Goal: Transaction & Acquisition: Purchase product/service

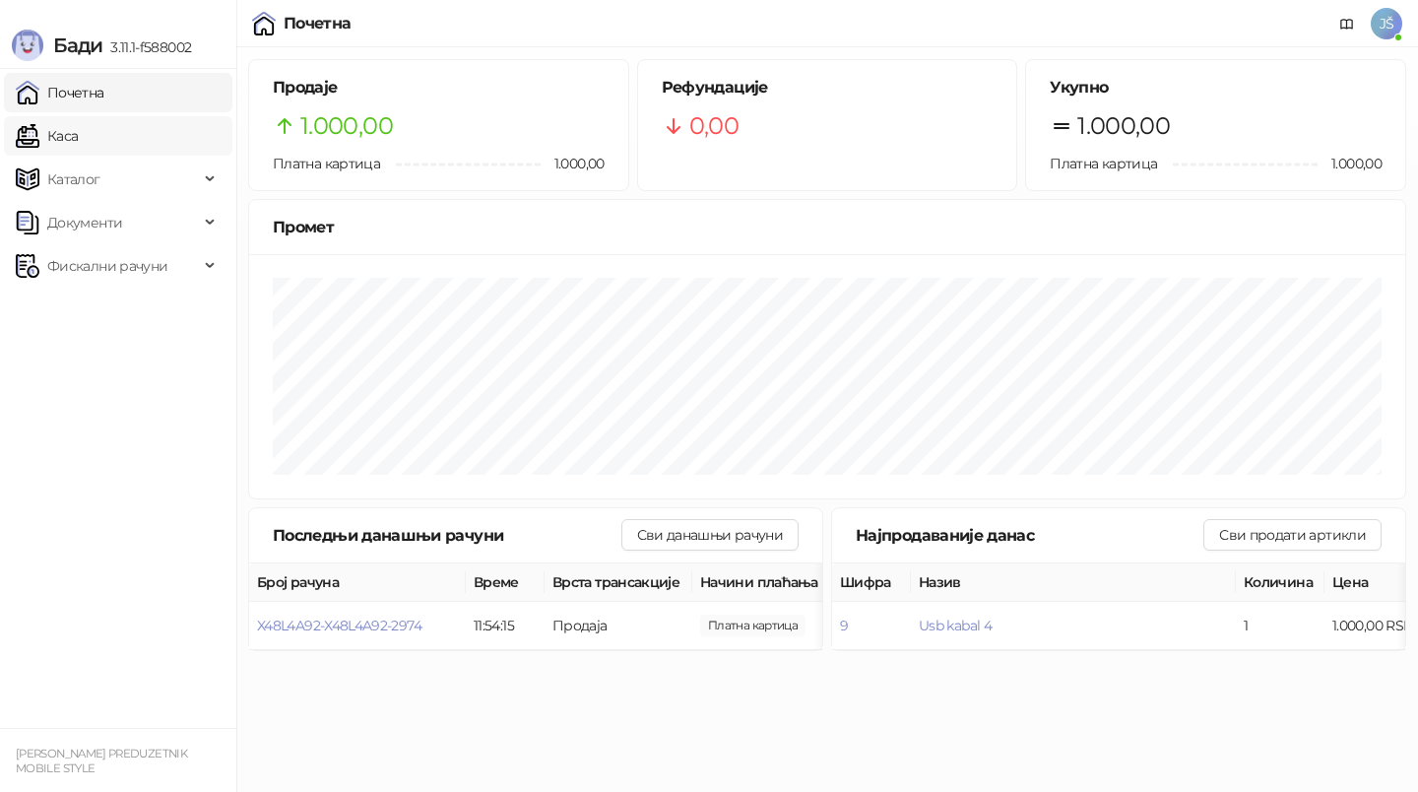
click at [78, 129] on link "Каса" at bounding box center [47, 135] width 62 height 39
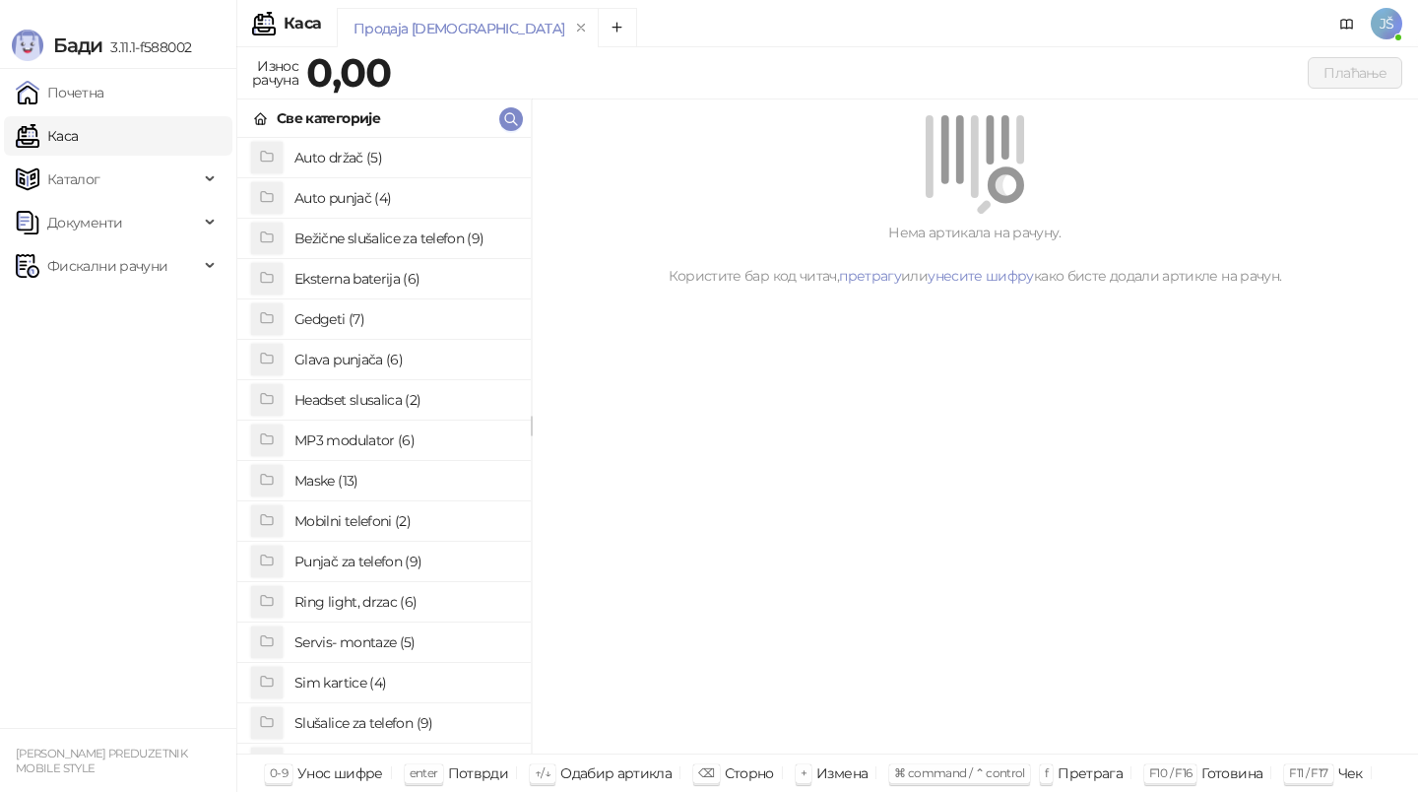
click at [343, 501] on li "Mobilni telefoni (2)" at bounding box center [383, 521] width 293 height 40
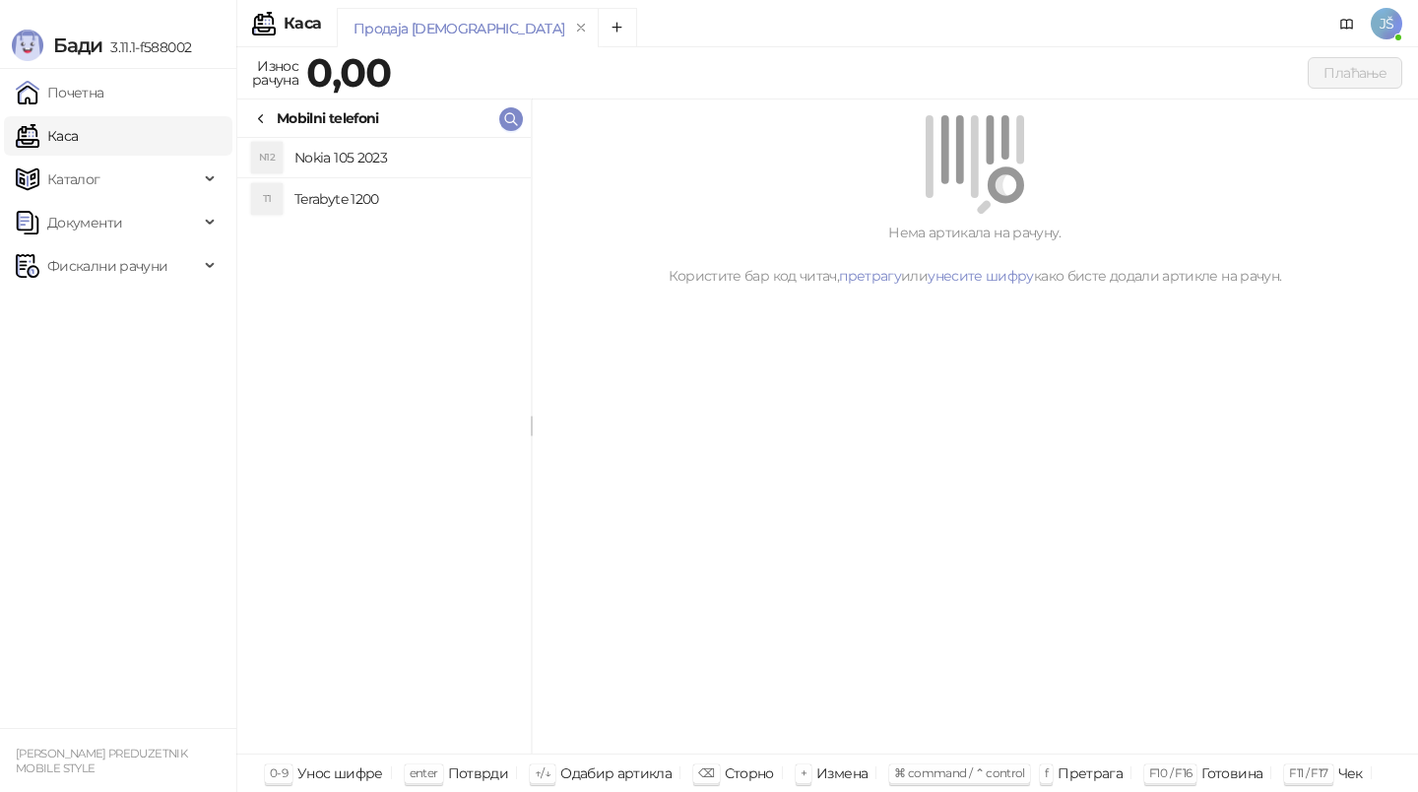
click at [258, 113] on icon at bounding box center [261, 119] width 16 height 16
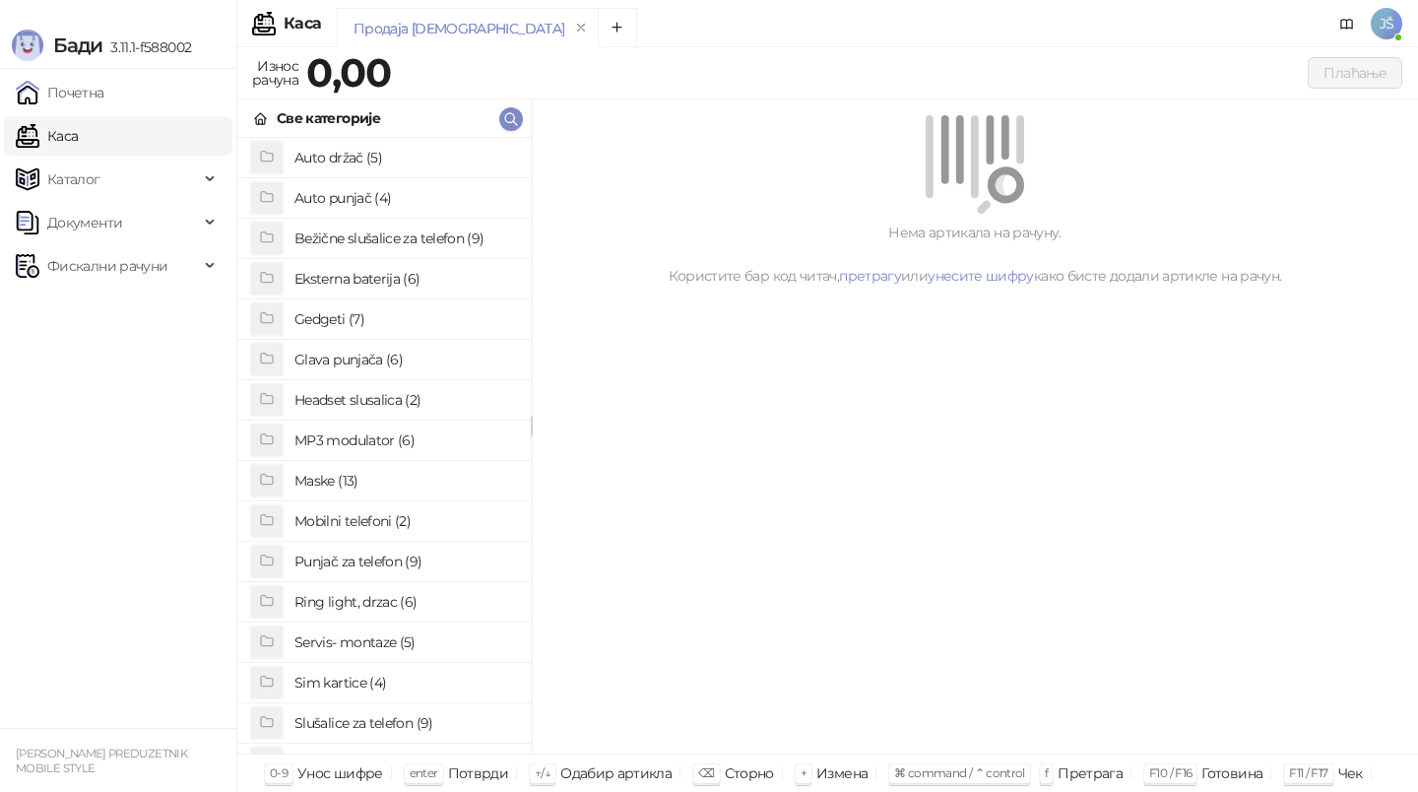
click at [360, 470] on h4 "Maske (13)" at bounding box center [404, 481] width 221 height 32
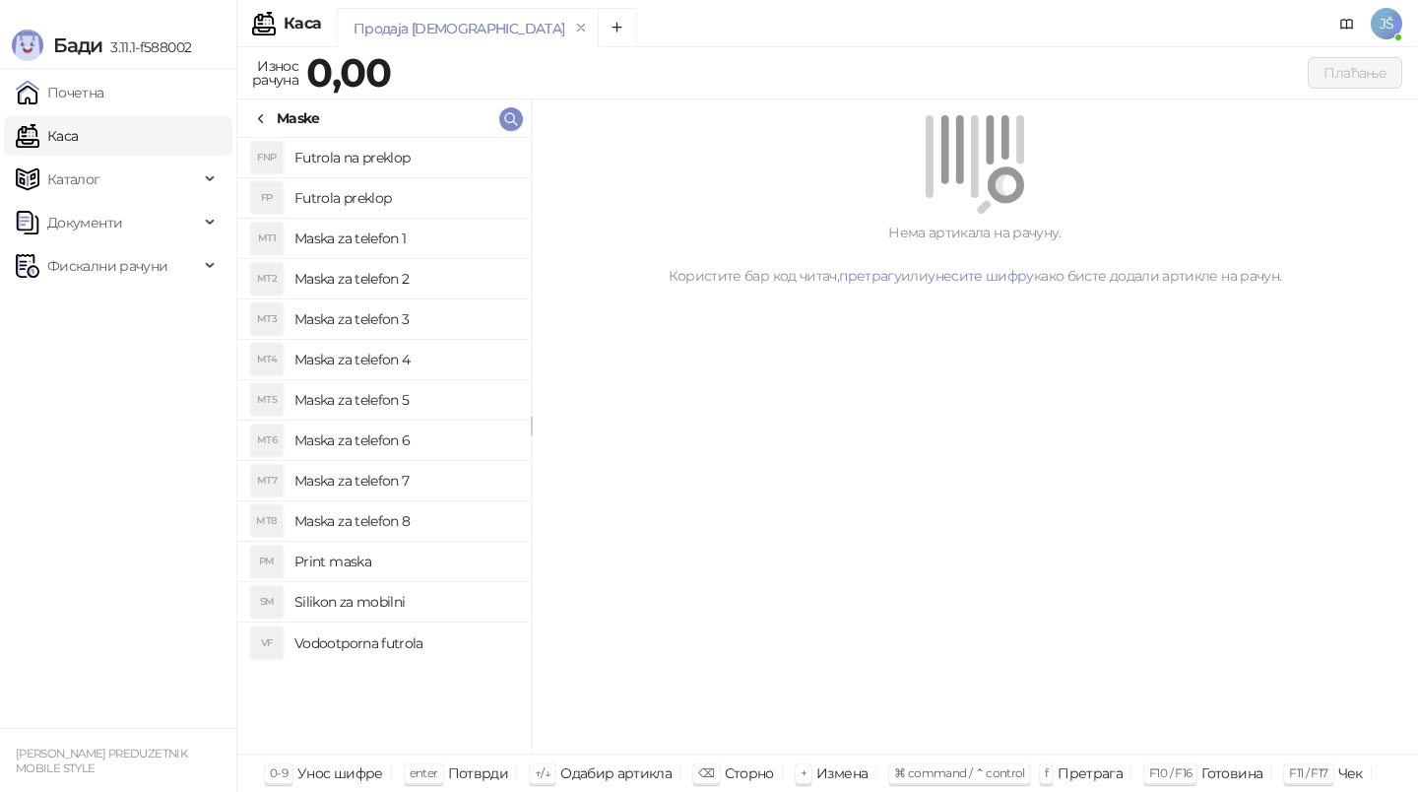
click at [371, 331] on h4 "Maska za telefon 3" at bounding box center [404, 319] width 221 height 32
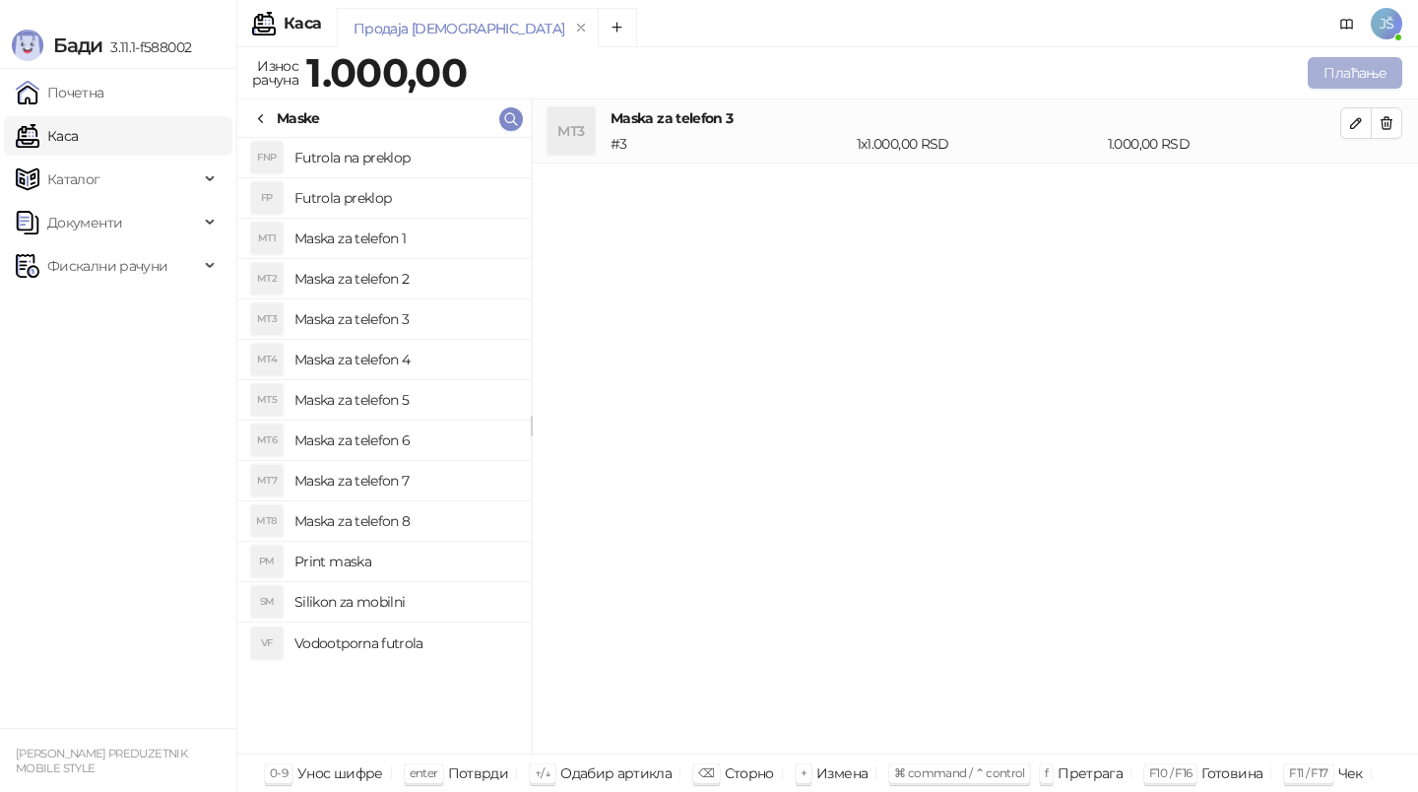
click at [1348, 76] on button "Плаћање" at bounding box center [1355, 73] width 95 height 32
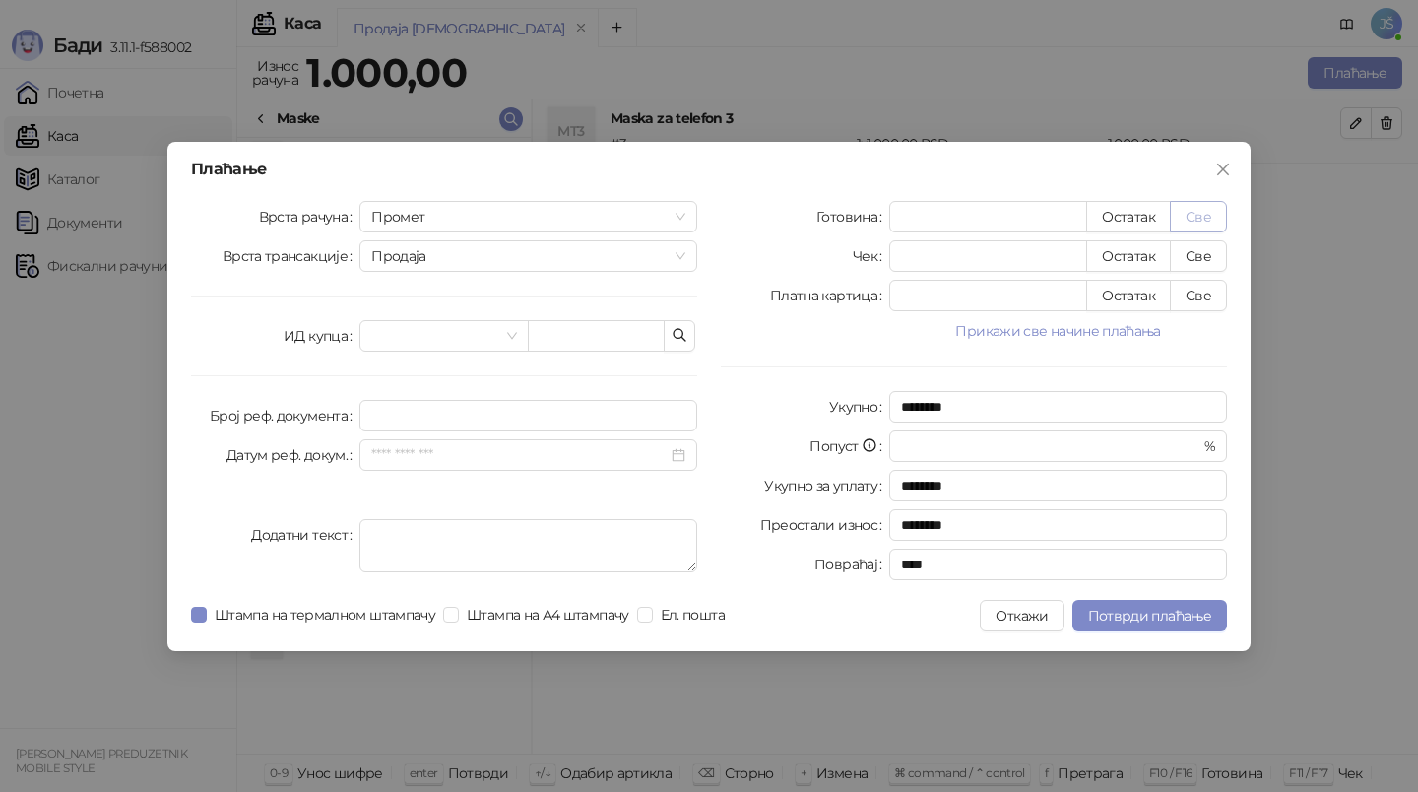
click at [1203, 222] on button "Све" at bounding box center [1198, 217] width 57 height 32
type input "****"
click at [1143, 614] on span "Потврди плаћање" at bounding box center [1149, 616] width 123 height 18
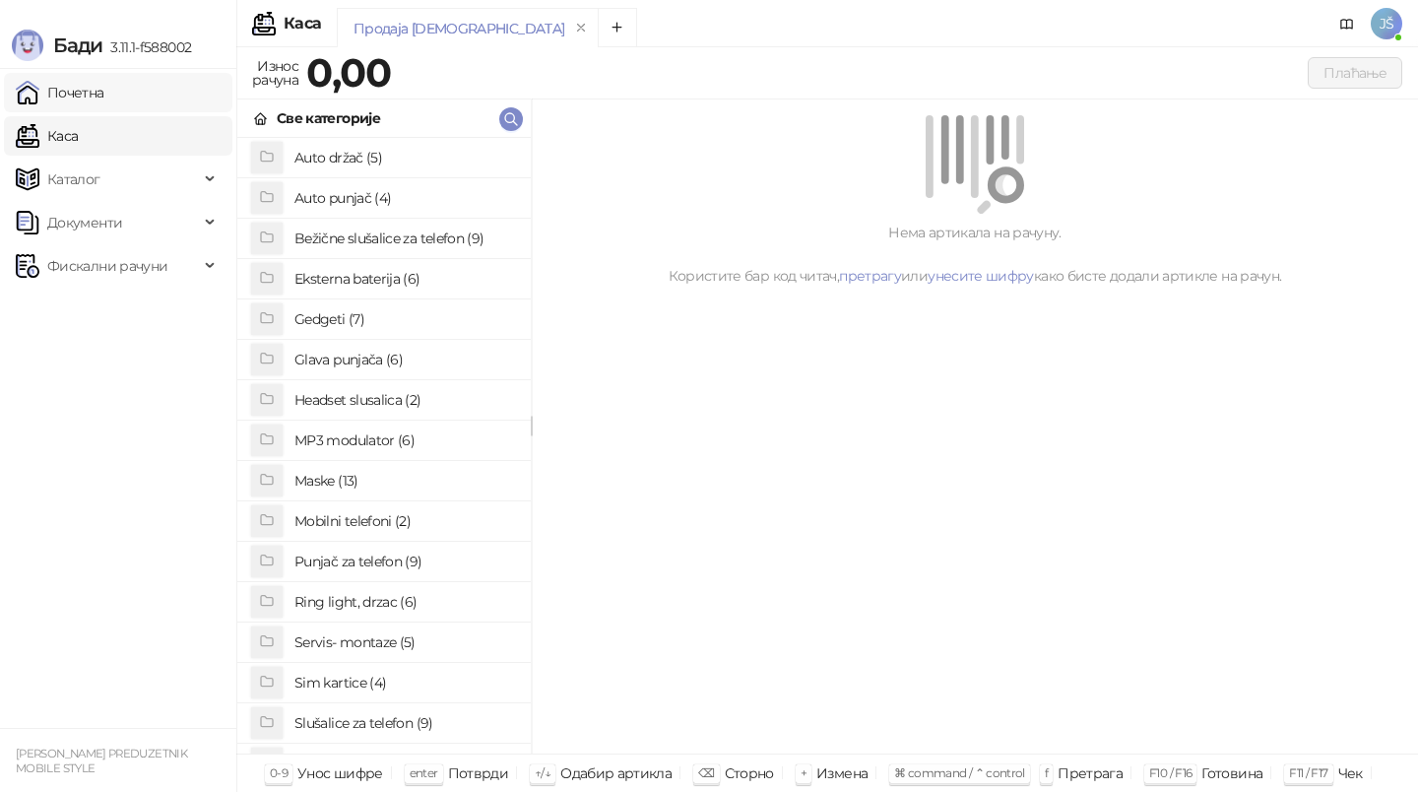
click at [104, 96] on link "Почетна" at bounding box center [60, 92] width 89 height 39
